Goal: Check status

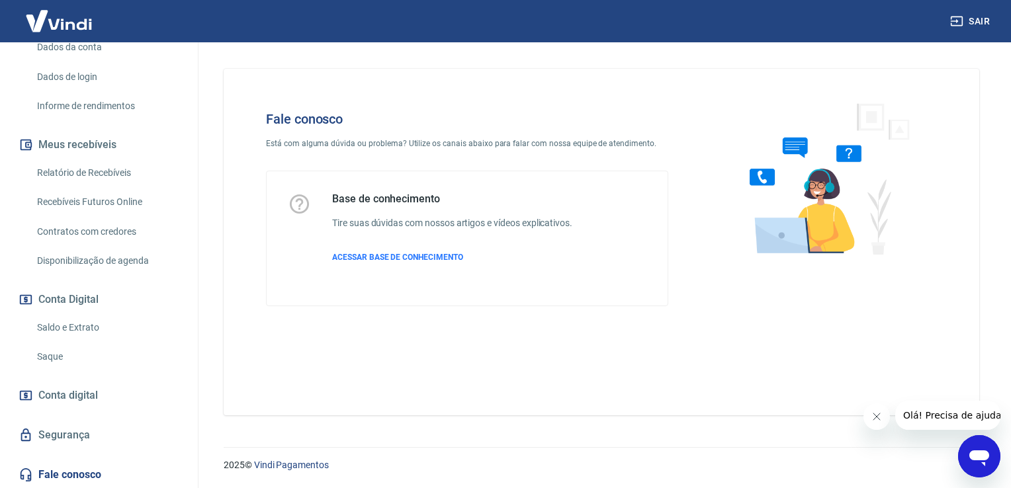
click at [91, 18] on img at bounding box center [59, 21] width 86 height 40
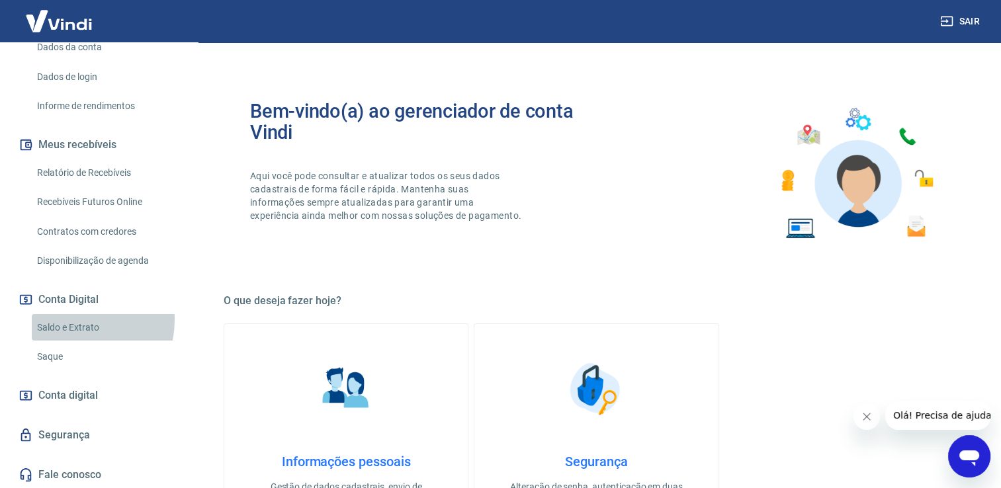
click at [70, 319] on link "Saldo e Extrato" at bounding box center [107, 327] width 150 height 27
